Goal: Task Accomplishment & Management: Use online tool/utility

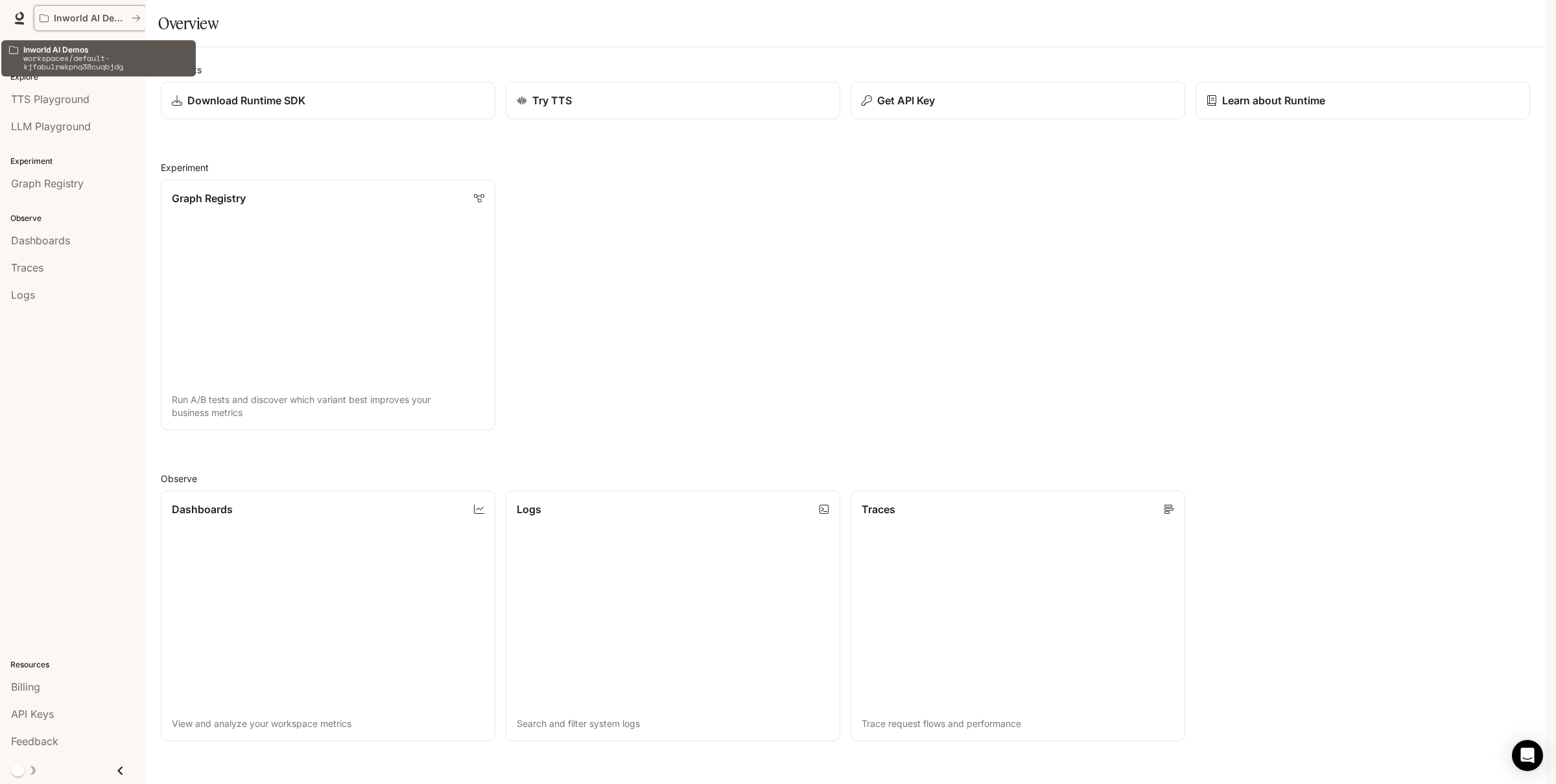
click at [100, 17] on p "Inworld AI Demos" at bounding box center [90, 18] width 72 height 11
click at [138, 18] on icon "All workspaces" at bounding box center [136, 18] width 9 height 9
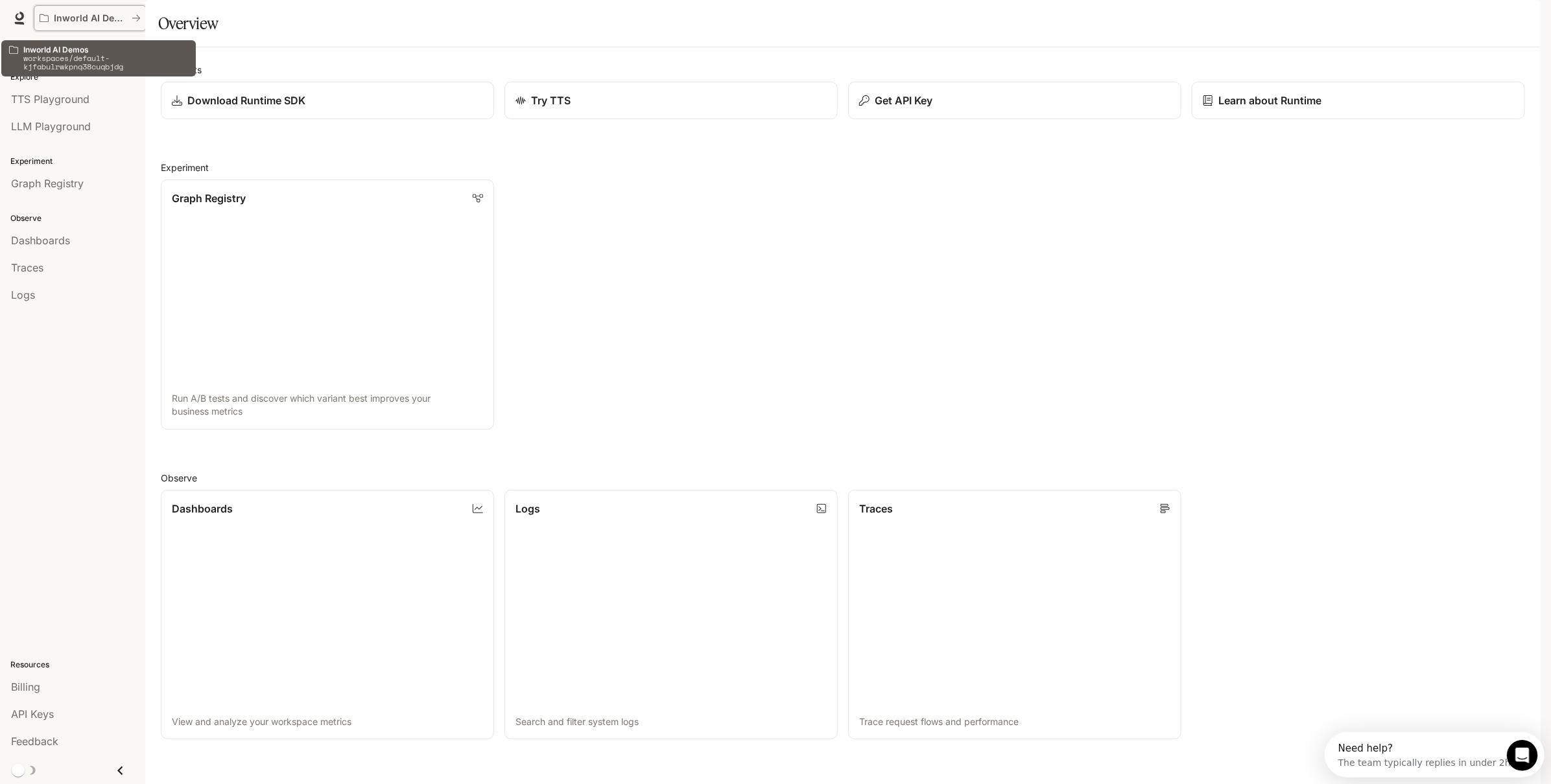
click at [89, 15] on p "Inworld AI Demos" at bounding box center [90, 18] width 72 height 11
click at [104, 454] on div "Overview Explore TTS Playground LLM Playground Experiment Graph Registry Observ…" at bounding box center [72, 410] width 145 height 748
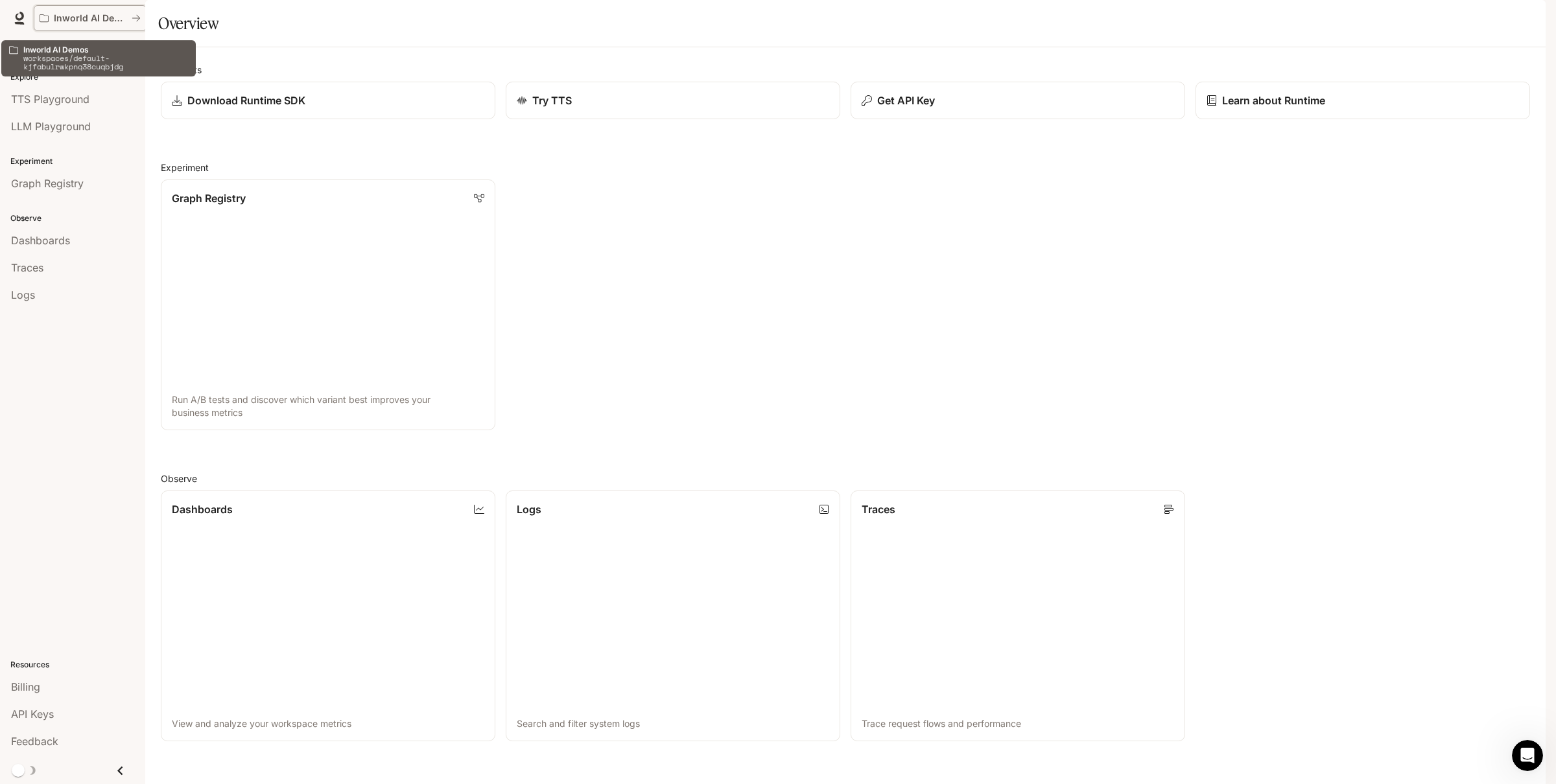
click at [54, 20] on p "Inworld AI Demos" at bounding box center [90, 18] width 72 height 11
click at [132, 17] on icon "All workspaces" at bounding box center [136, 18] width 9 height 9
click at [1520, 16] on div "button" at bounding box center [1527, 18] width 18 height 18
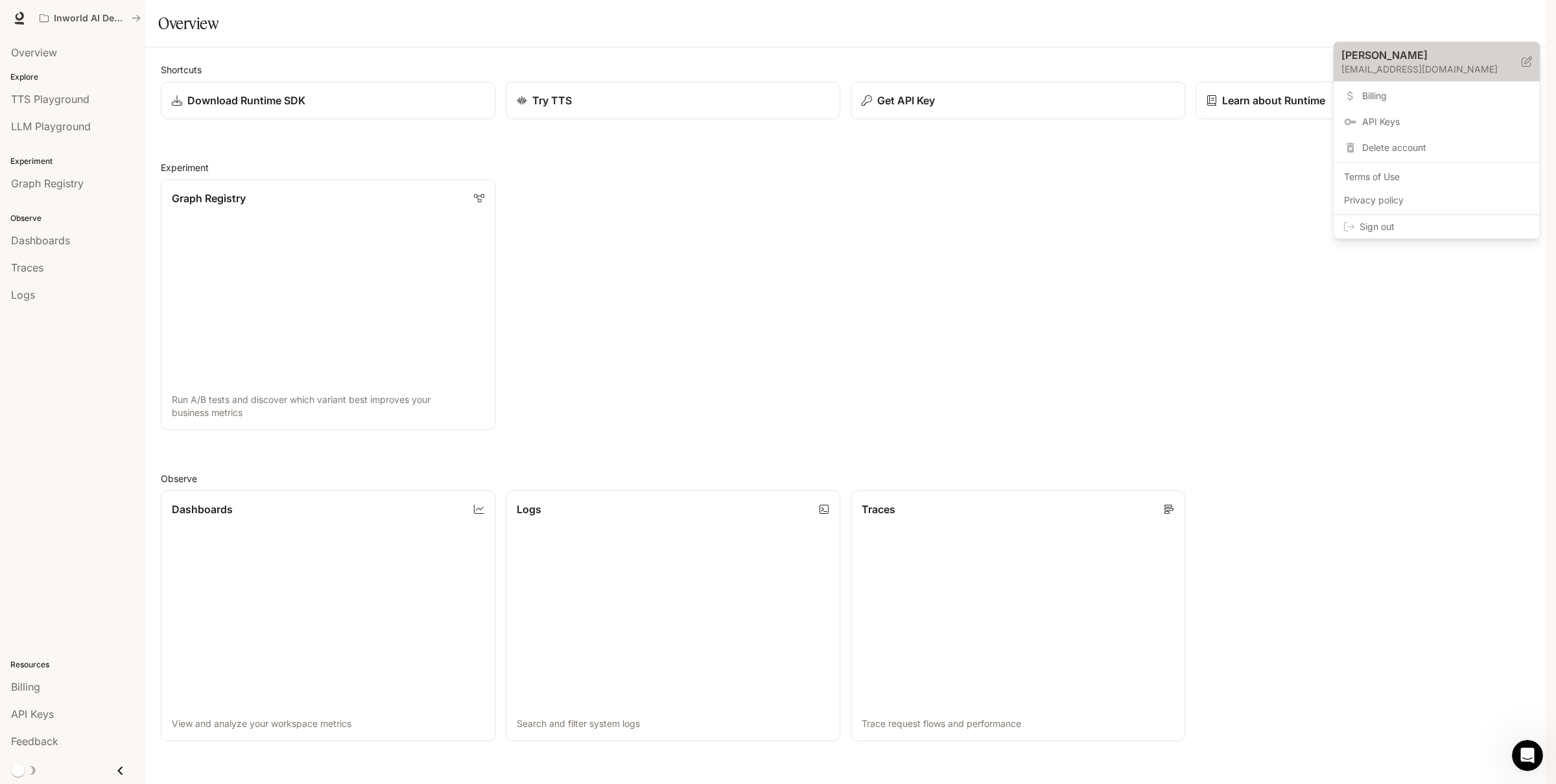
click at [1368, 71] on p "rob+testprodtts@inworld.dev" at bounding box center [1430, 69] width 180 height 13
click at [1375, 163] on span "Billing" at bounding box center [1446, 161] width 167 height 13
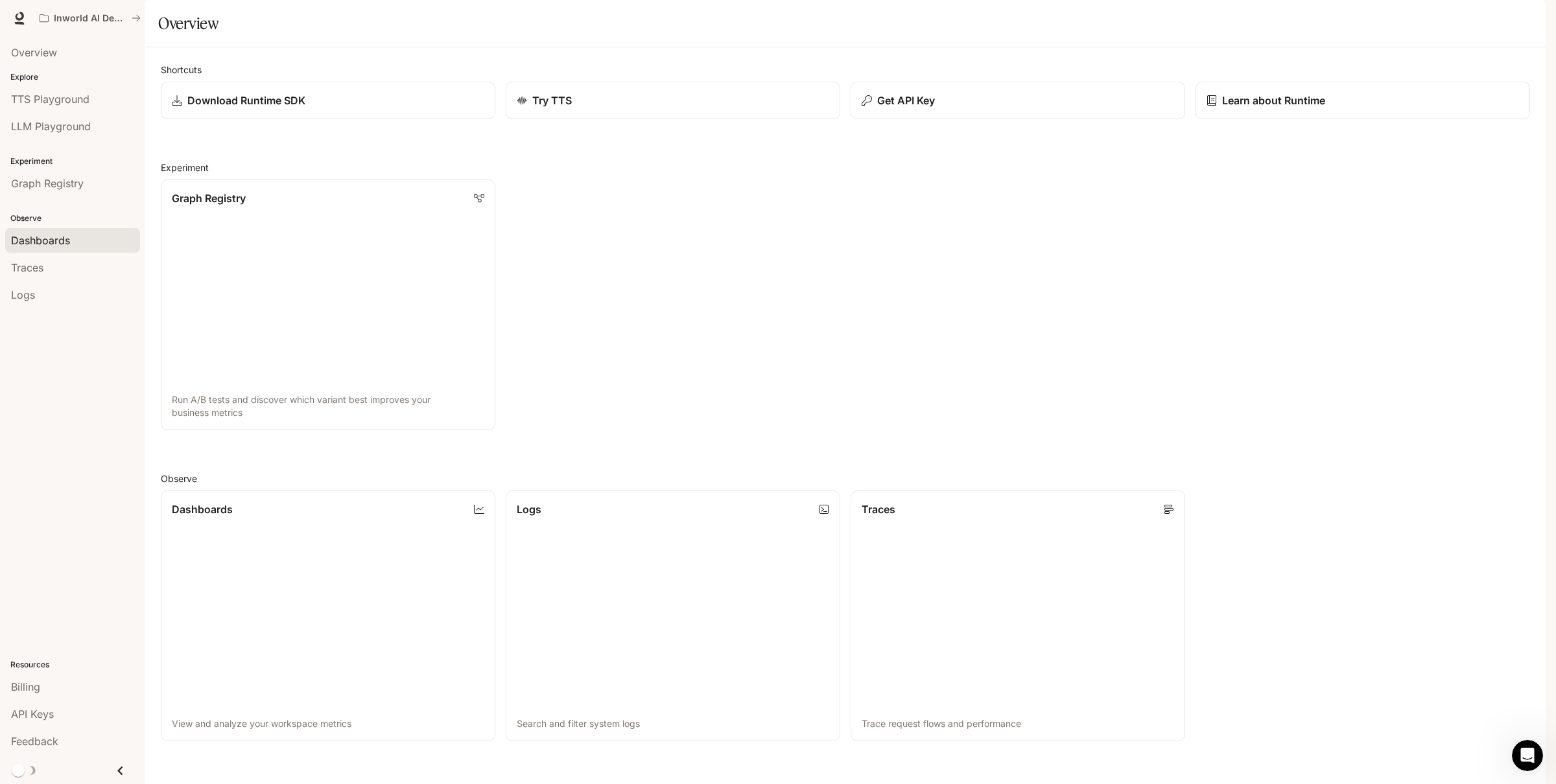
click at [52, 243] on span "Dashboards" at bounding box center [40, 240] width 59 height 15
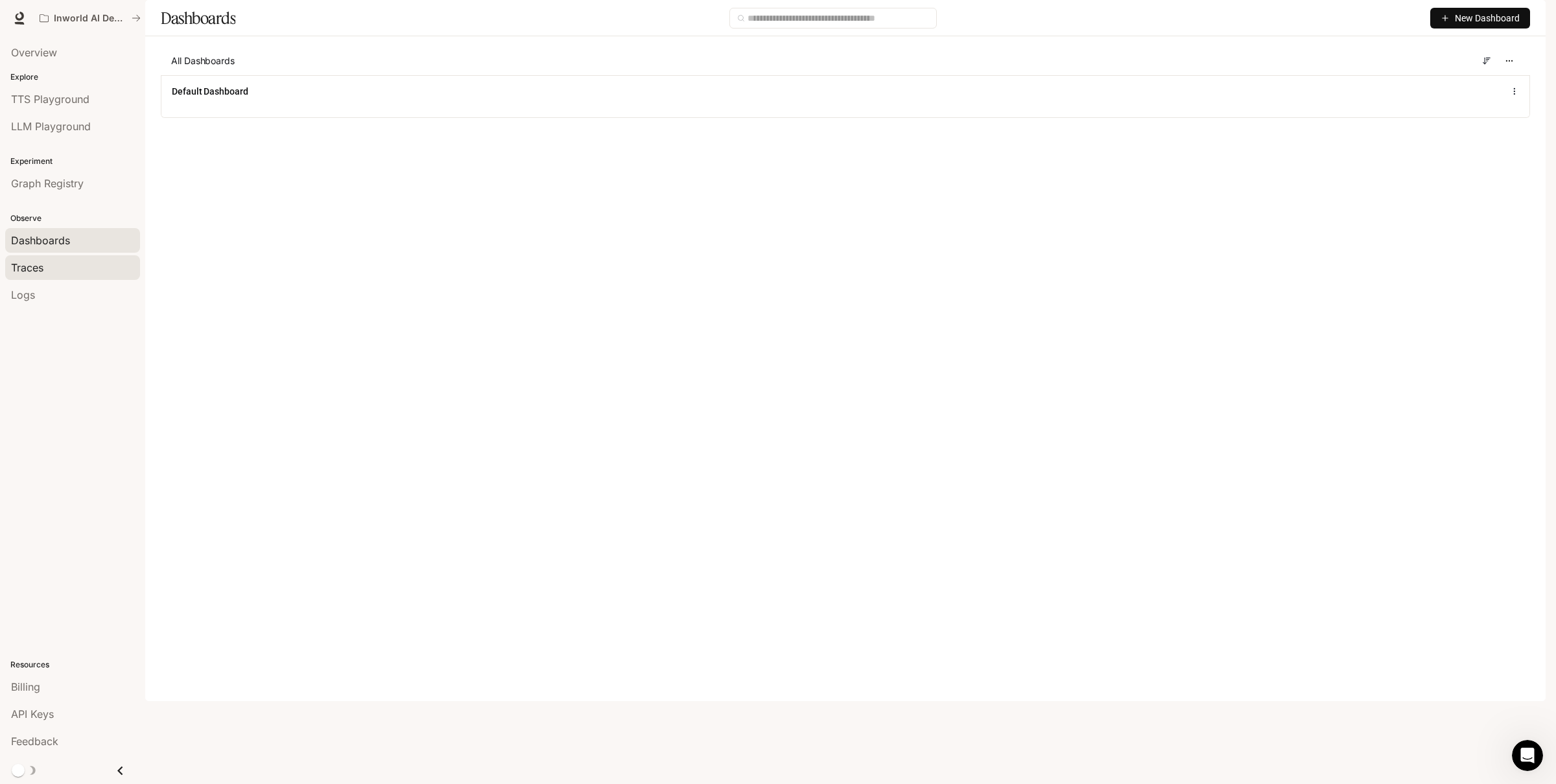
click at [51, 272] on div "Traces" at bounding box center [72, 268] width 123 height 15
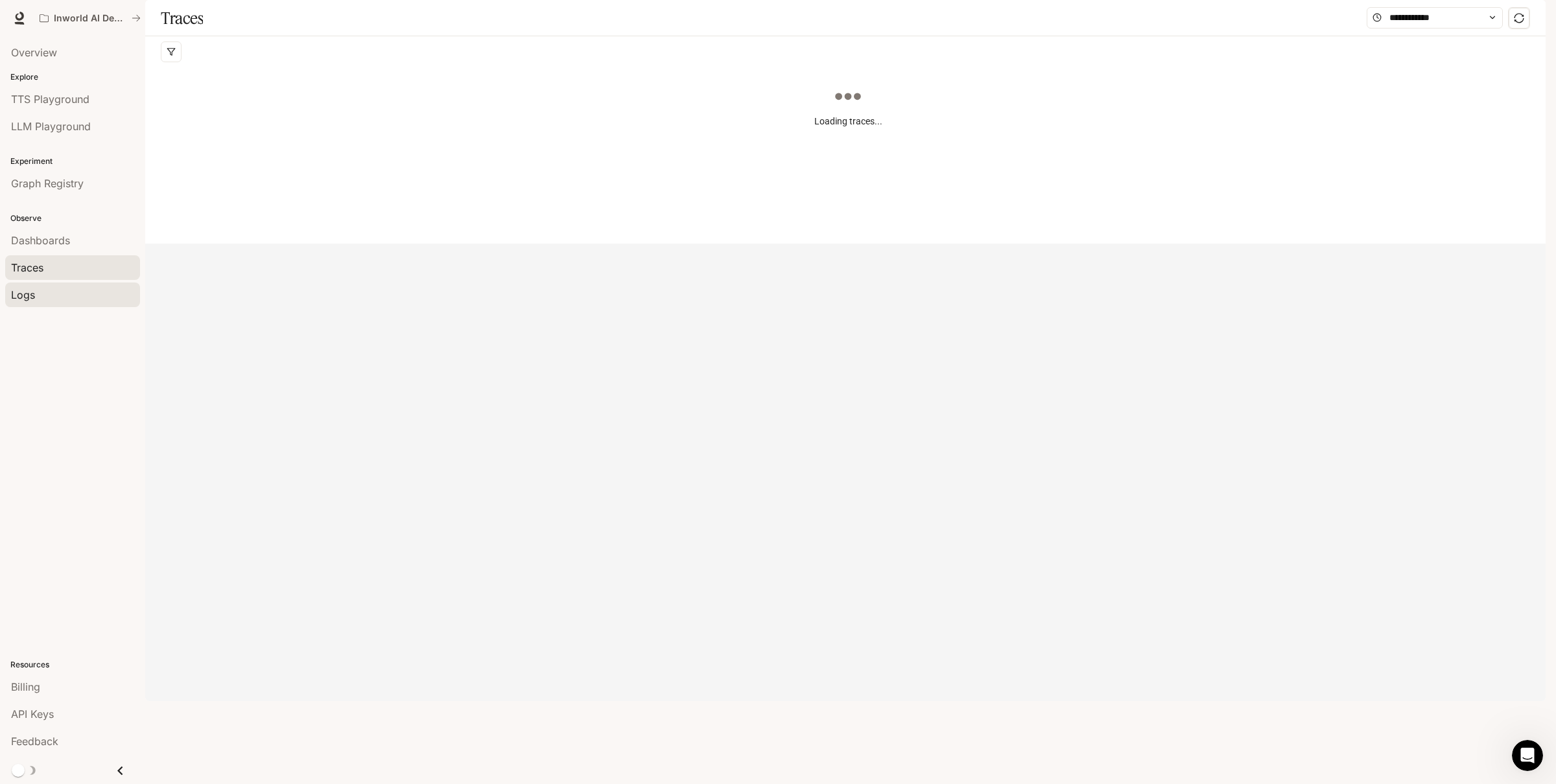
click at [48, 287] on div "Logs" at bounding box center [72, 295] width 123 height 15
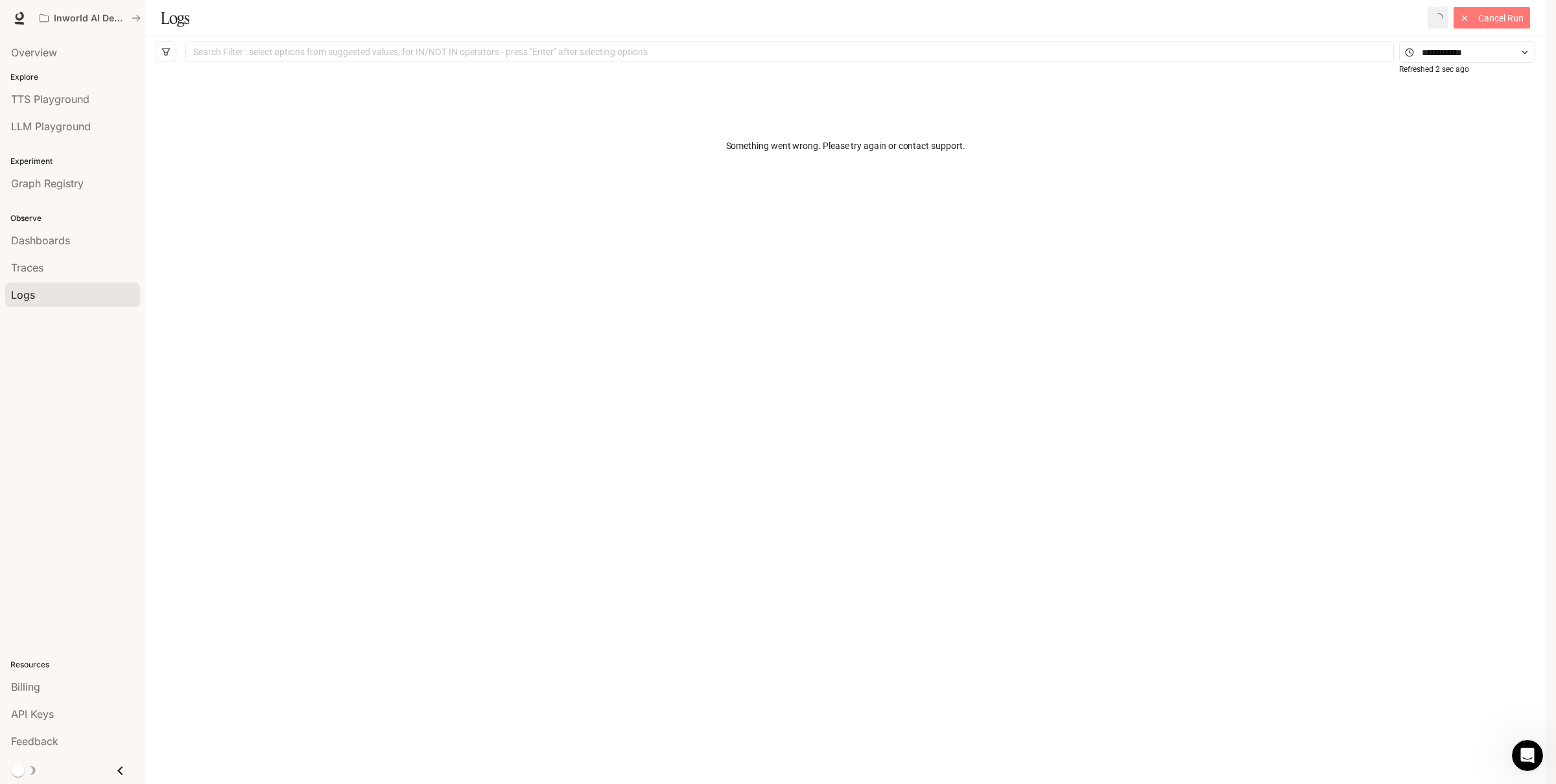
click at [1515, 25] on span "Cancel Run" at bounding box center [1500, 18] width 46 height 15
click at [58, 97] on span "TTS Playground" at bounding box center [50, 99] width 78 height 15
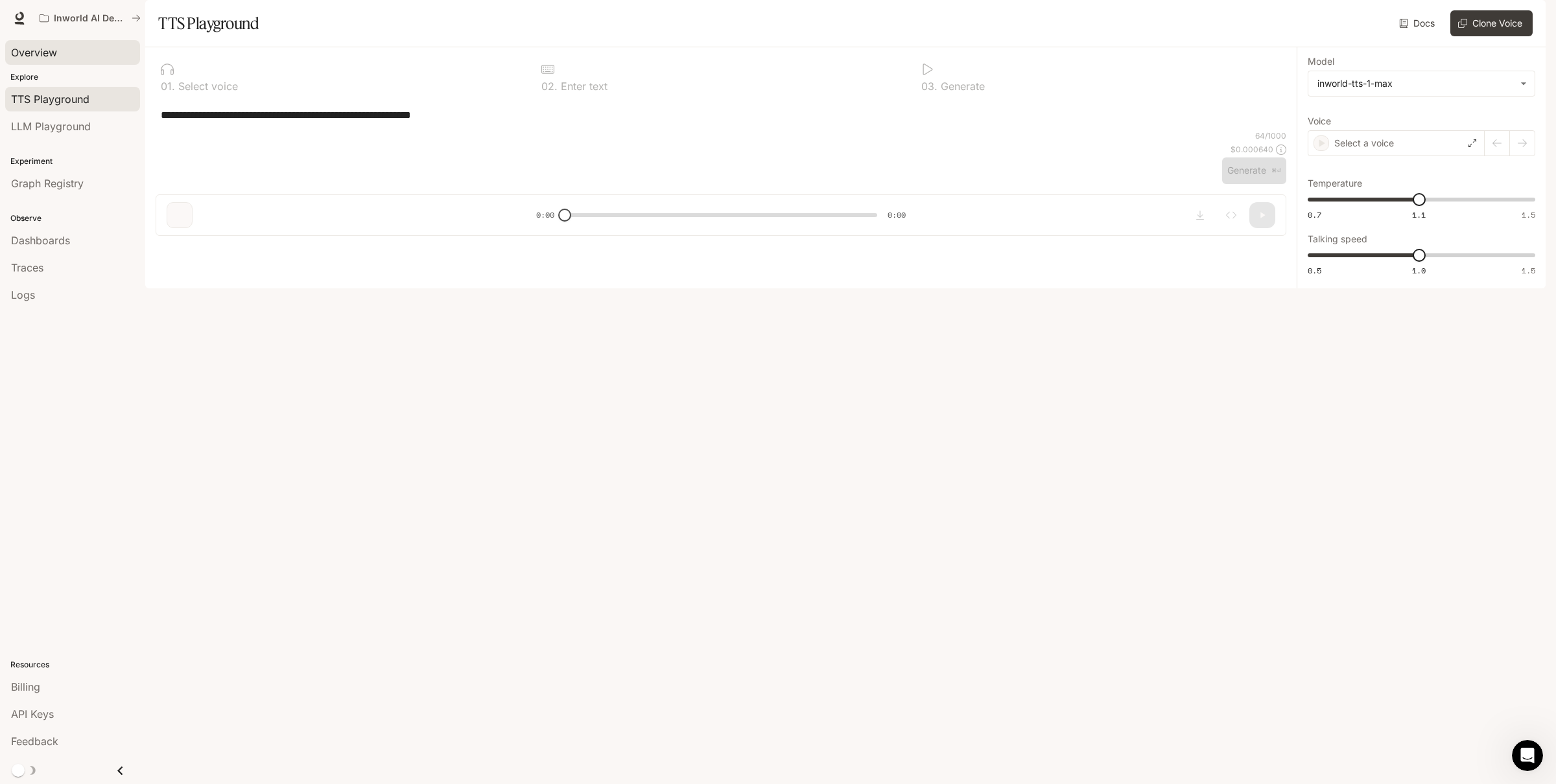
click at [20, 54] on span "Overview" at bounding box center [34, 52] width 46 height 15
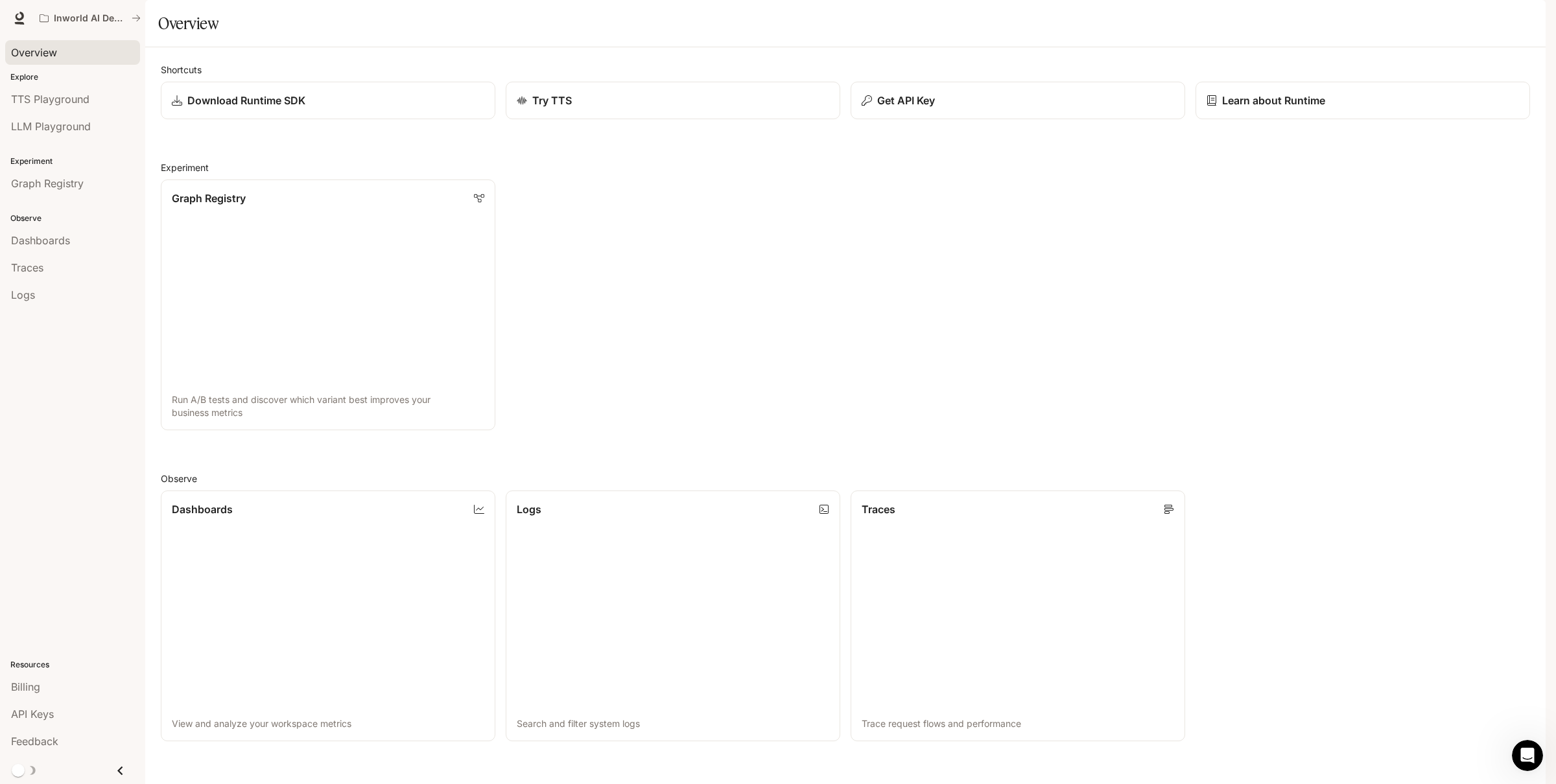
click at [1459, 20] on span "Documentation" at bounding box center [1467, 18] width 65 height 16
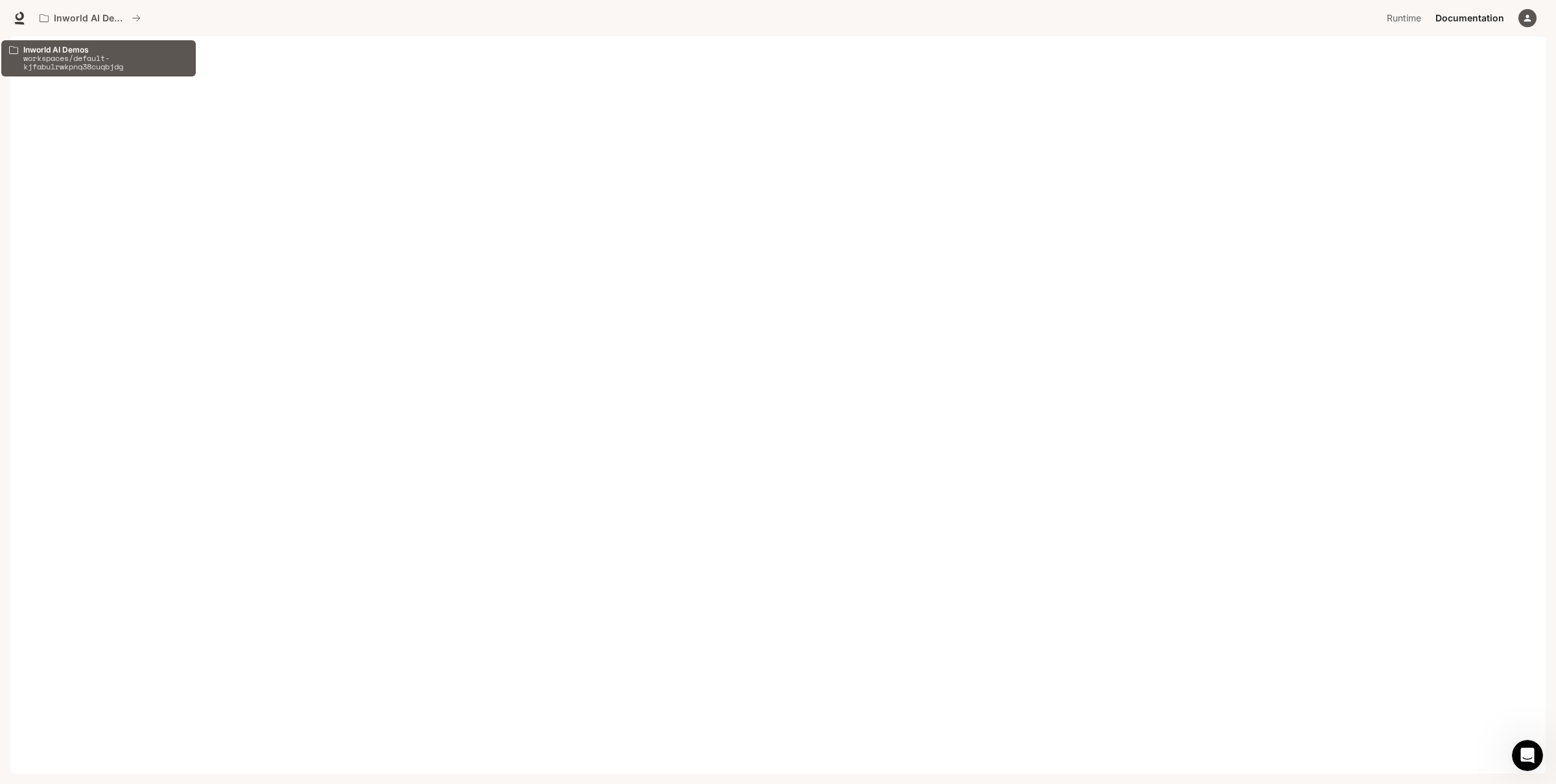
click at [59, 54] on p "workspaces/default-kjfabulrwkpnq38cuqbjdg" at bounding box center [105, 63] width 164 height 17
click at [64, 19] on p "Inworld AI Demos" at bounding box center [90, 18] width 72 height 11
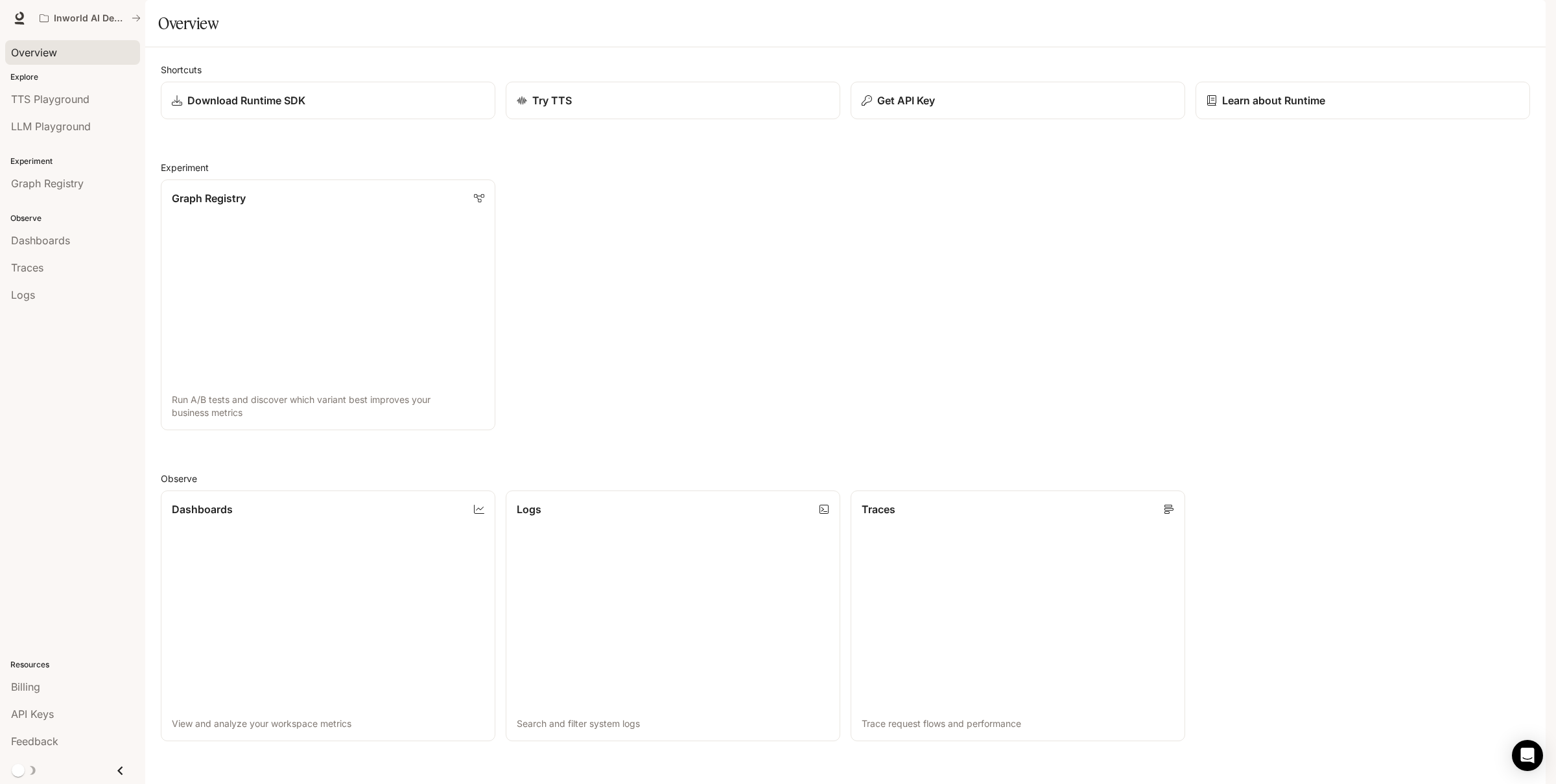
click at [56, 60] on link "Overview" at bounding box center [72, 52] width 135 height 25
click at [1533, 756] on icon "Open Intercom Messenger" at bounding box center [1528, 756] width 17 height 17
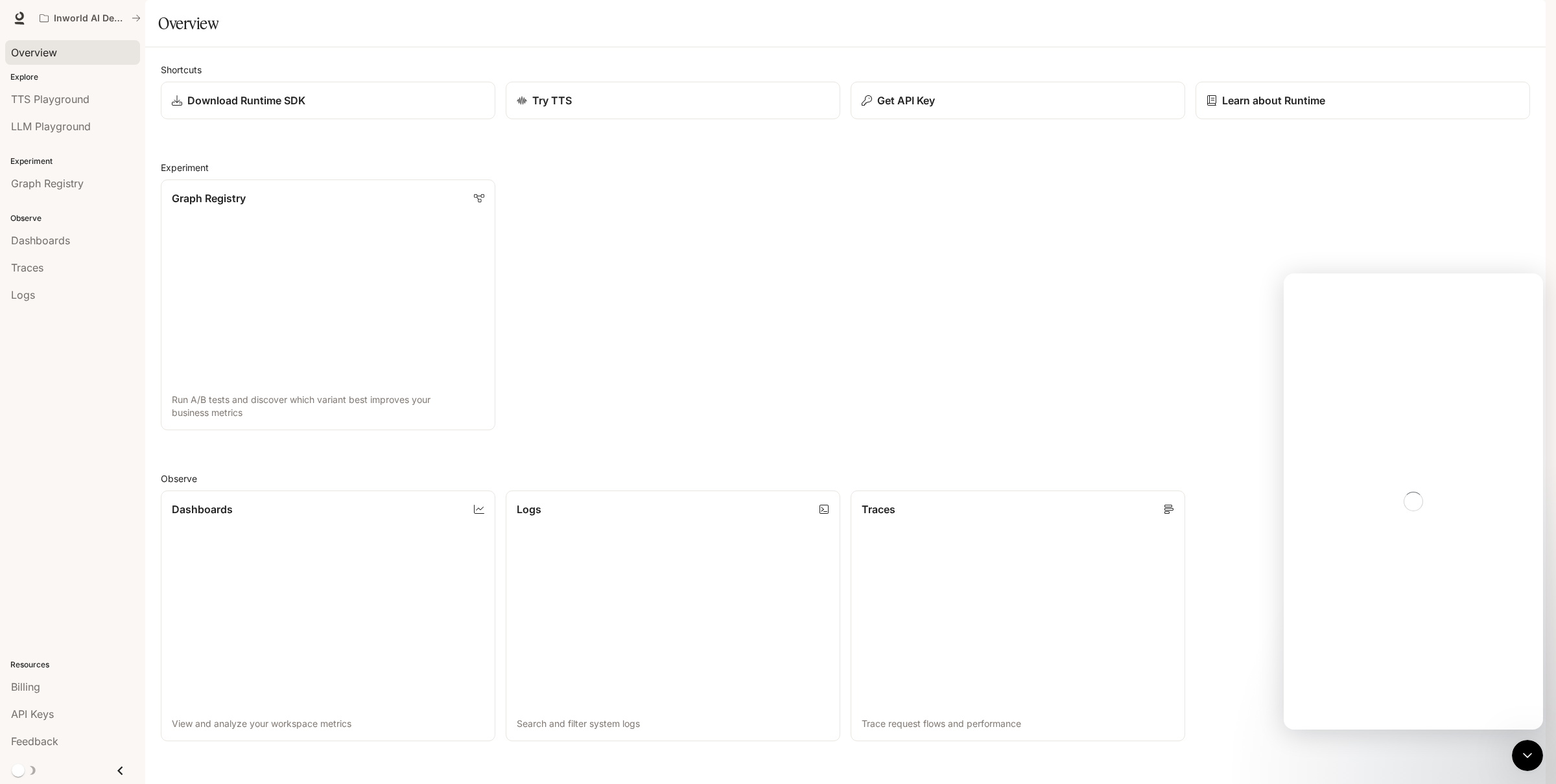
scroll to position [0, 0]
click at [1386, 662] on textarea "Ask a question…" at bounding box center [1413, 672] width 238 height 22
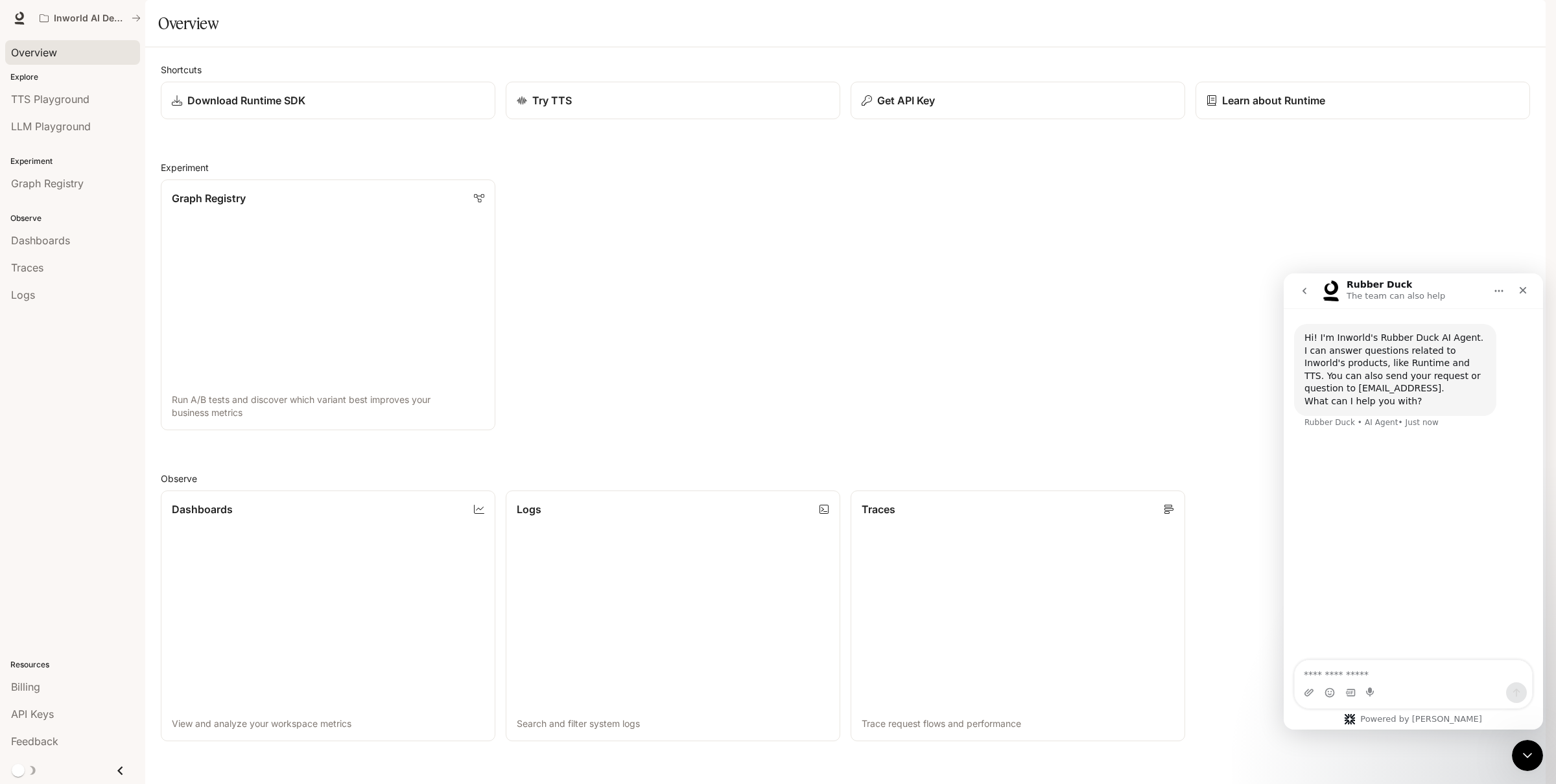
type textarea "*"
type textarea "**********"
